Goal: Task Accomplishment & Management: Use online tool/utility

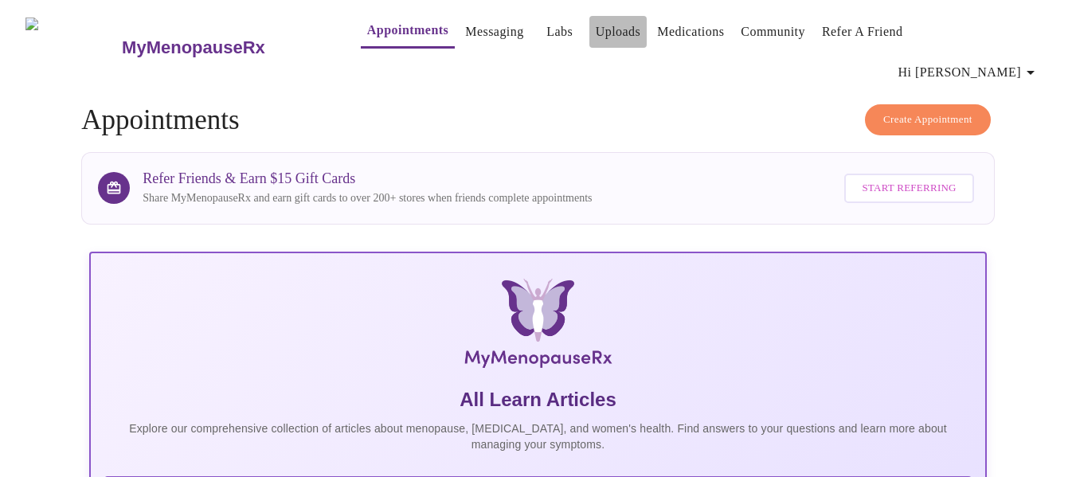
click at [596, 40] on link "Uploads" at bounding box center [618, 32] width 45 height 22
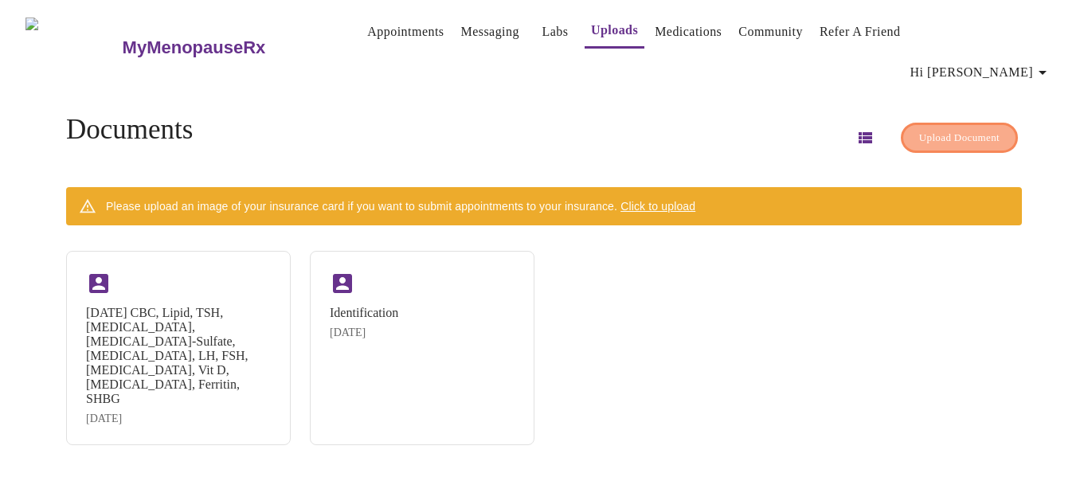
click at [919, 129] on span "Upload Document" at bounding box center [959, 138] width 80 height 18
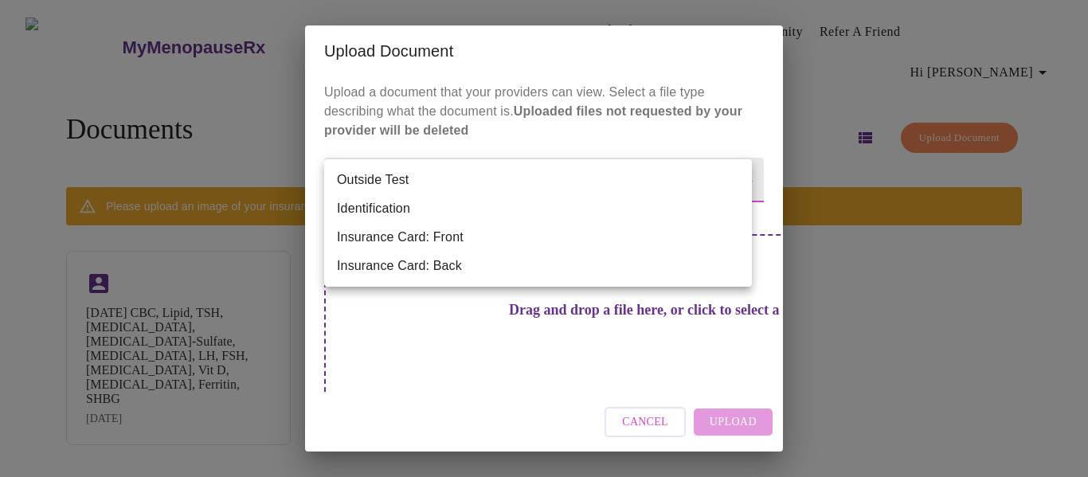
click at [499, 167] on body "MyMenopauseRx Appointments Messaging Labs Uploads Medications Community Refer a…" at bounding box center [544, 244] width 1076 height 477
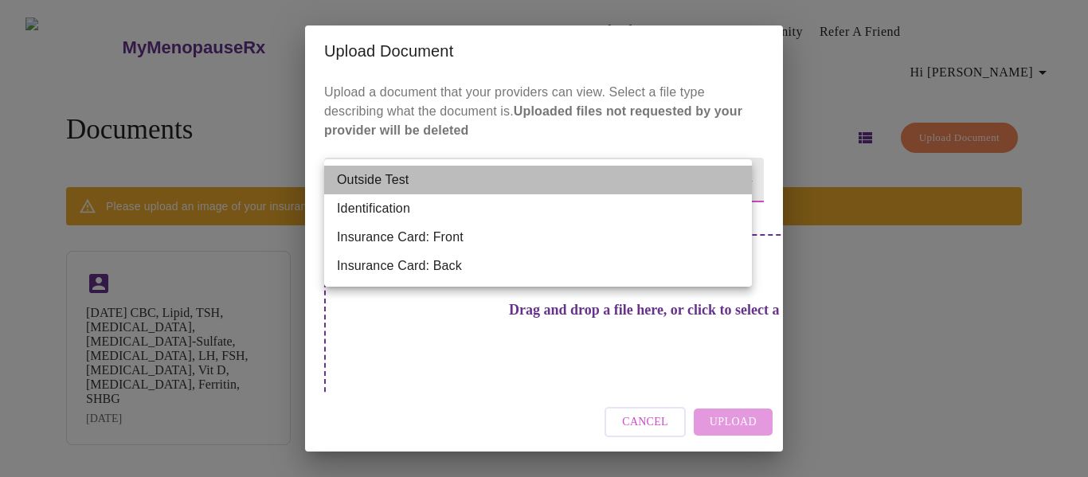
click at [465, 184] on li "Outside Test" at bounding box center [538, 180] width 428 height 29
type input "Outside Test"
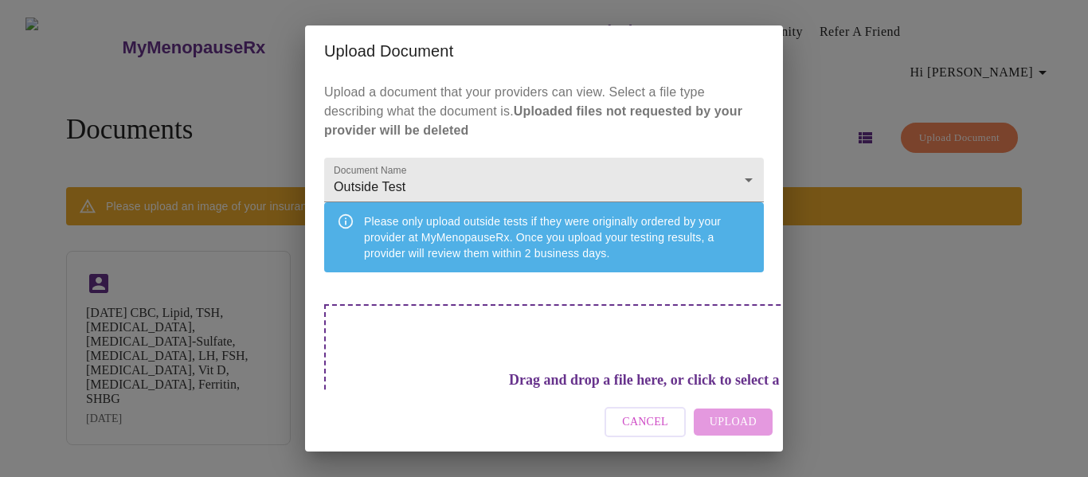
click at [386, 347] on div "Drag and drop a file here, or click to select a file" at bounding box center [655, 411] width 663 height 214
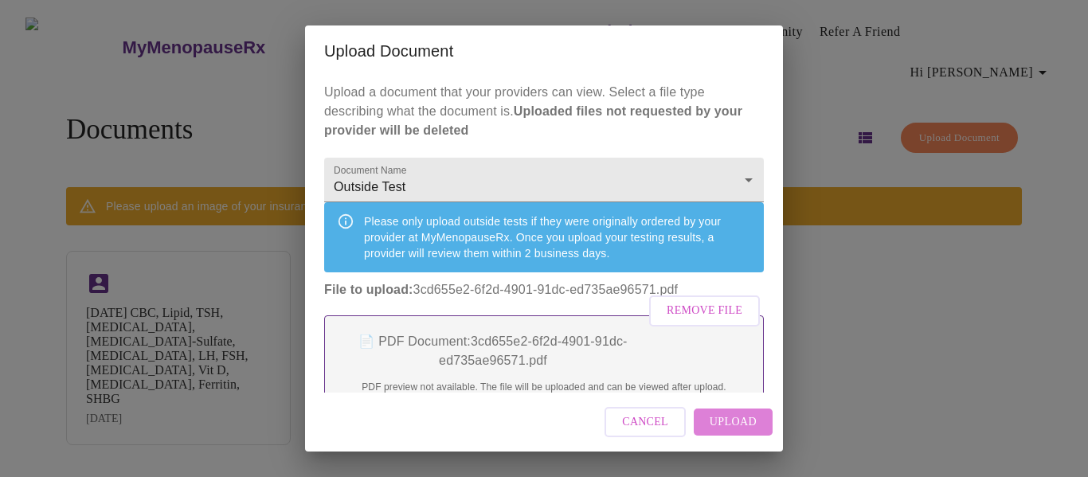
click at [729, 417] on span "Upload" at bounding box center [733, 423] width 47 height 20
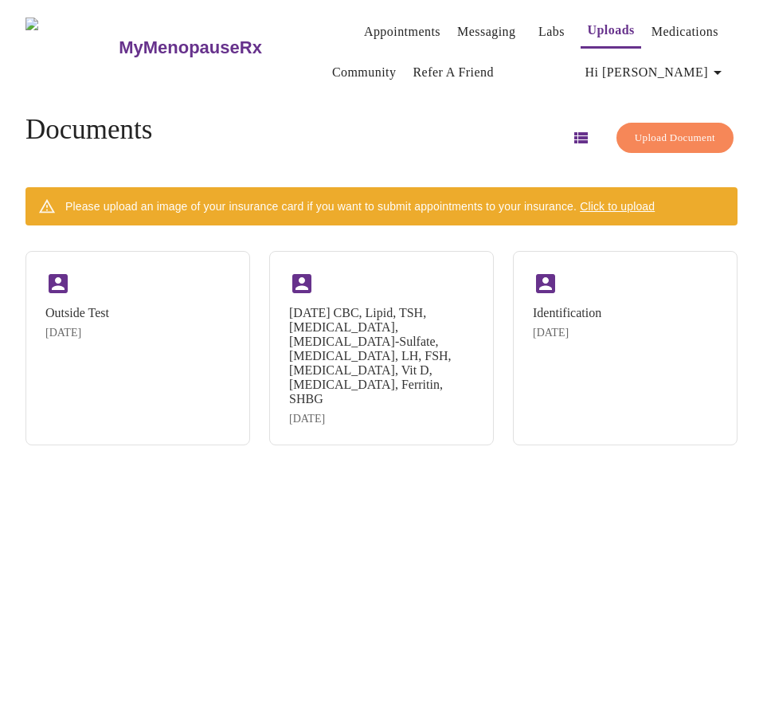
click at [719, 70] on icon "button" at bounding box center [717, 72] width 19 height 19
click at [688, 144] on li "Log out" at bounding box center [698, 152] width 73 height 29
